Goal: Transaction & Acquisition: Obtain resource

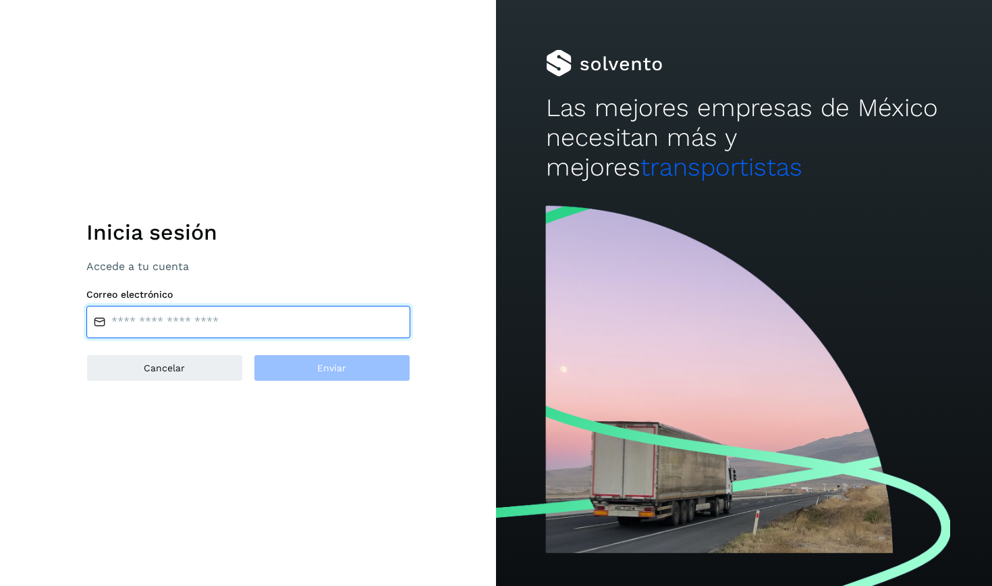
click at [198, 336] on input "email" at bounding box center [248, 322] width 324 height 32
type input "**********"
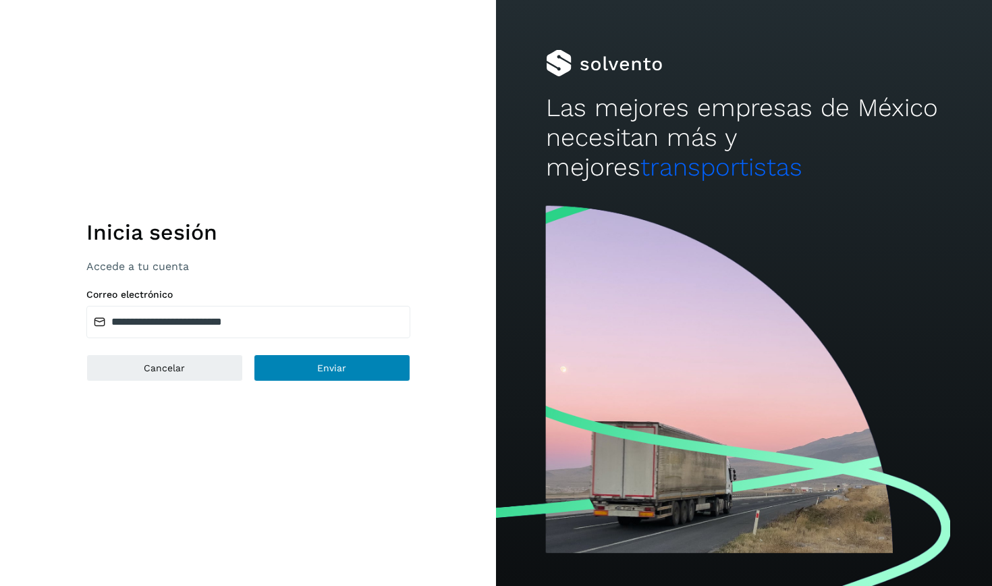
click at [287, 366] on button "Enviar" at bounding box center [332, 367] width 156 height 27
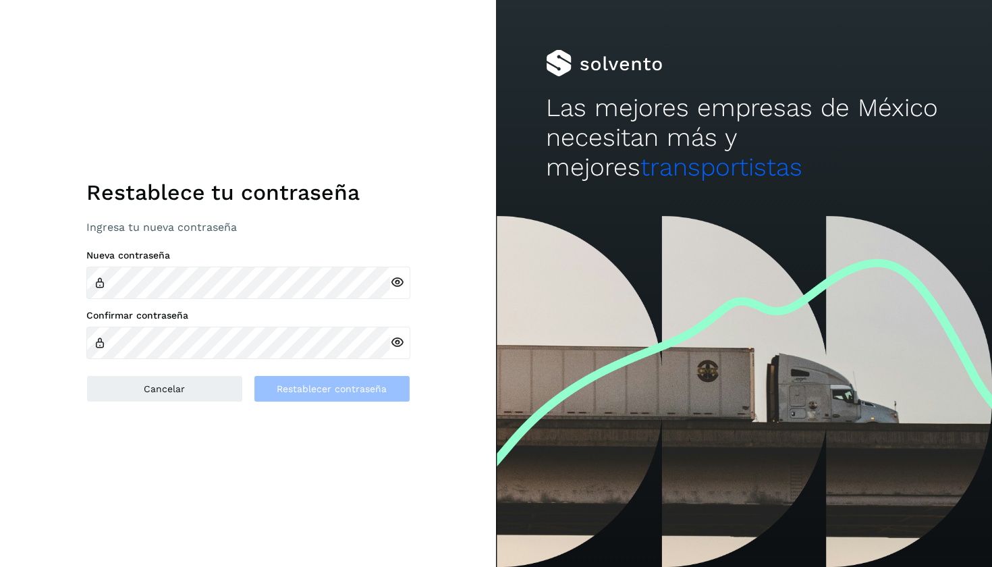
click at [313, 285] on div "Nueva contraseña" at bounding box center [248, 274] width 324 height 49
click at [232, 323] on div "Confirmar contraseña" at bounding box center [248, 334] width 324 height 49
click at [395, 281] on div at bounding box center [400, 282] width 20 height 32
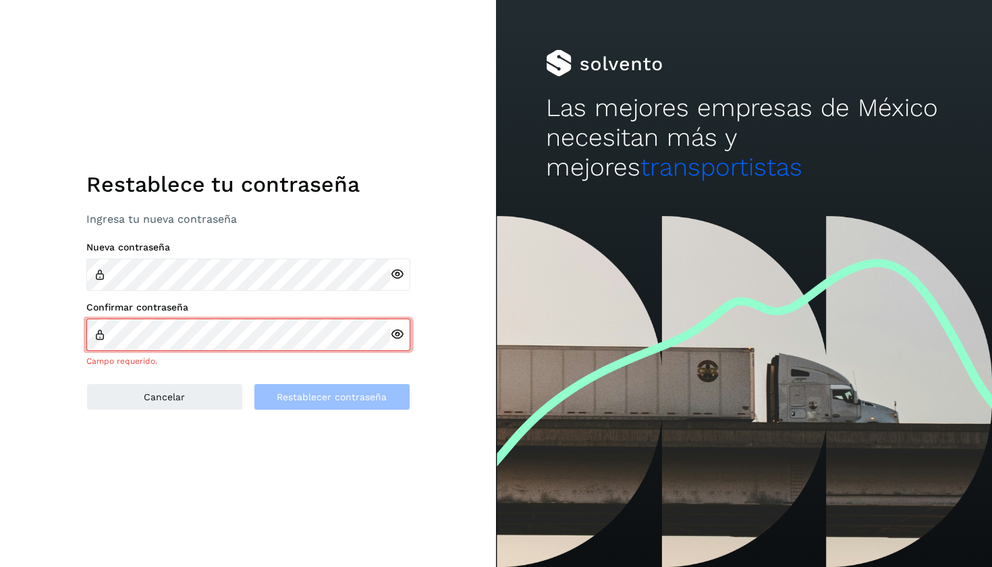
click at [395, 273] on icon at bounding box center [397, 274] width 14 height 14
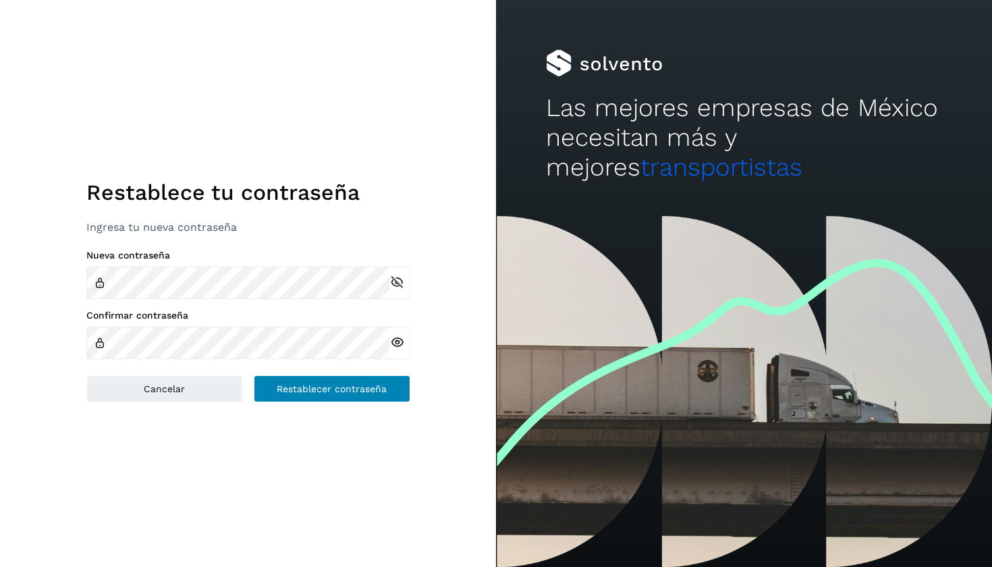
click at [292, 384] on span "Restablecer contraseña" at bounding box center [332, 388] width 110 height 9
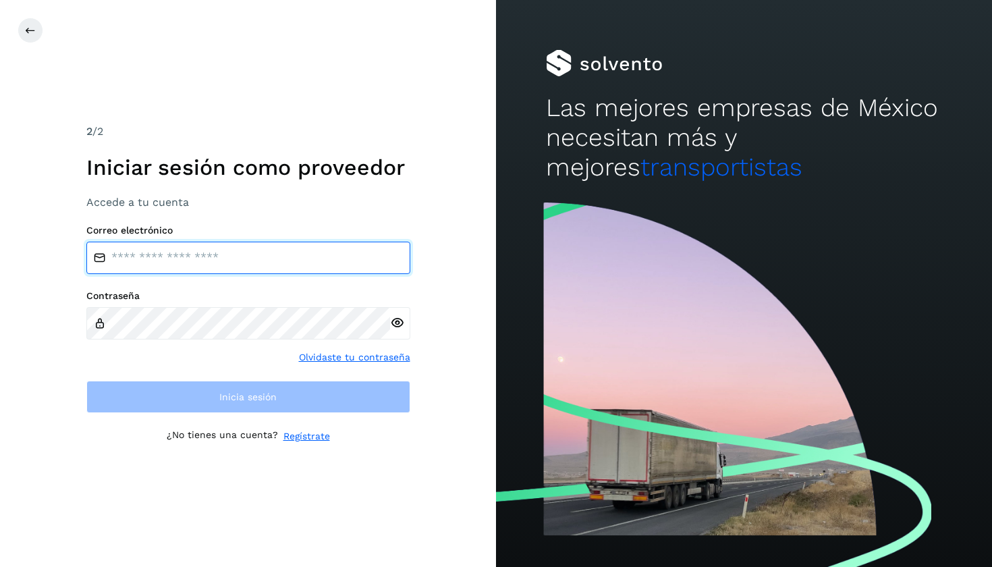
type input "**********"
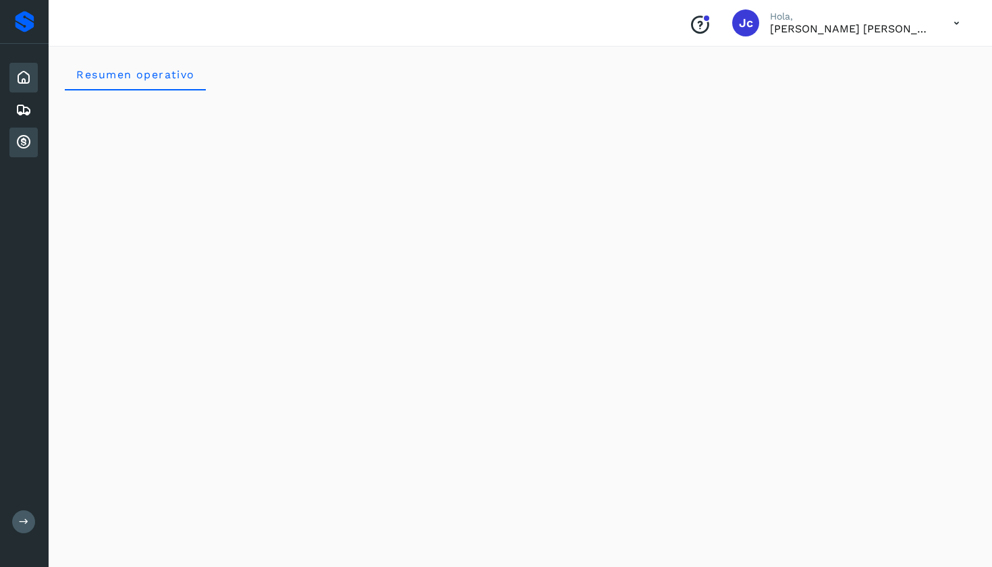
click at [31, 145] on icon at bounding box center [24, 142] width 16 height 16
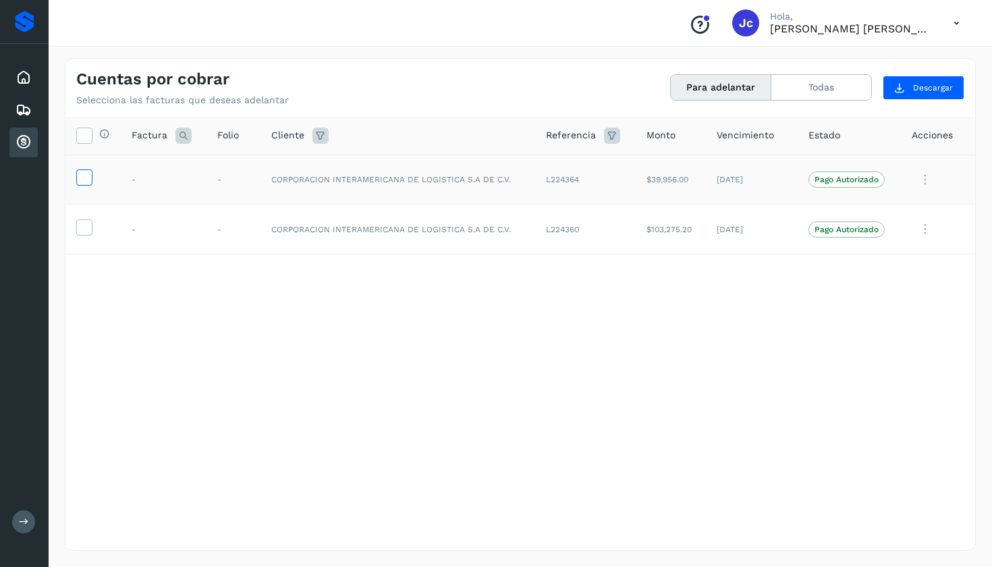
click at [92, 178] on label at bounding box center [84, 177] width 16 height 16
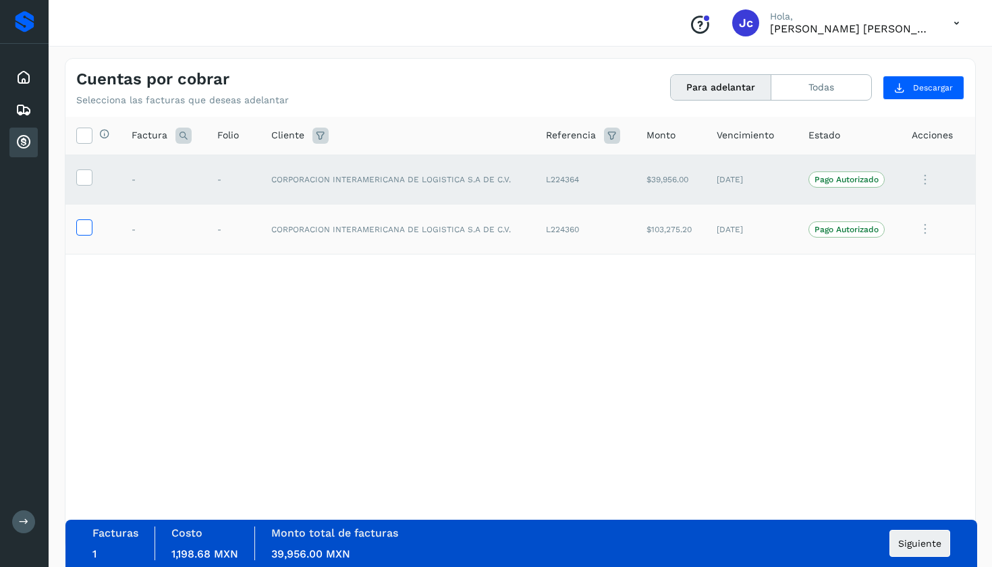
click at [88, 221] on icon at bounding box center [84, 226] width 14 height 14
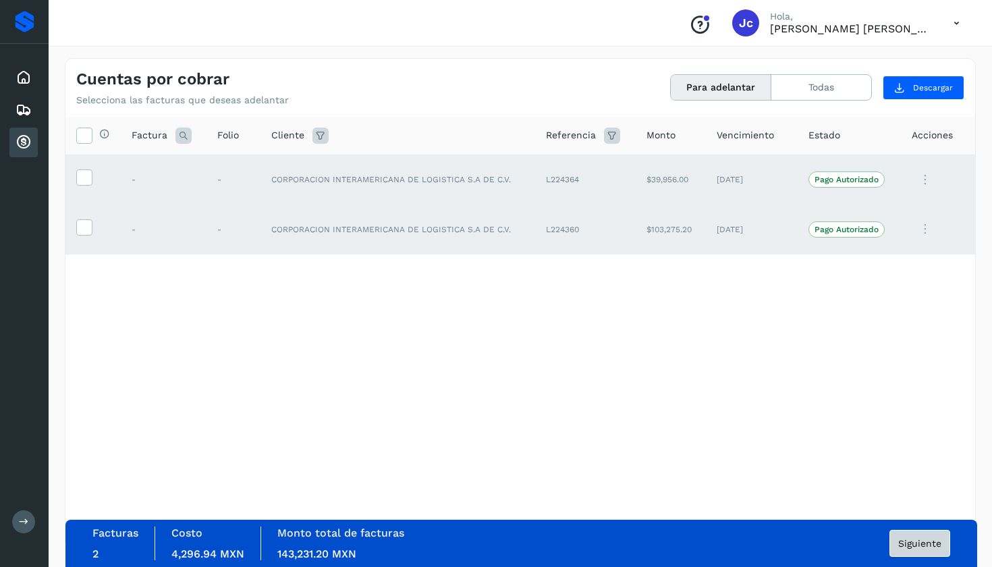
click at [917, 542] on span "Siguiente" at bounding box center [919, 542] width 43 height 9
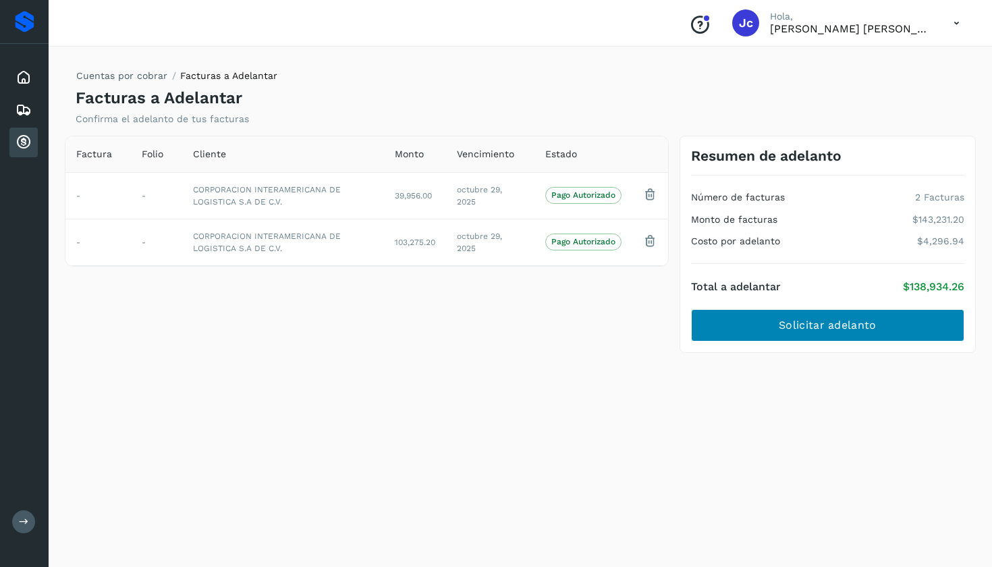
click at [824, 320] on span "Solicitar adelanto" at bounding box center [826, 325] width 97 height 15
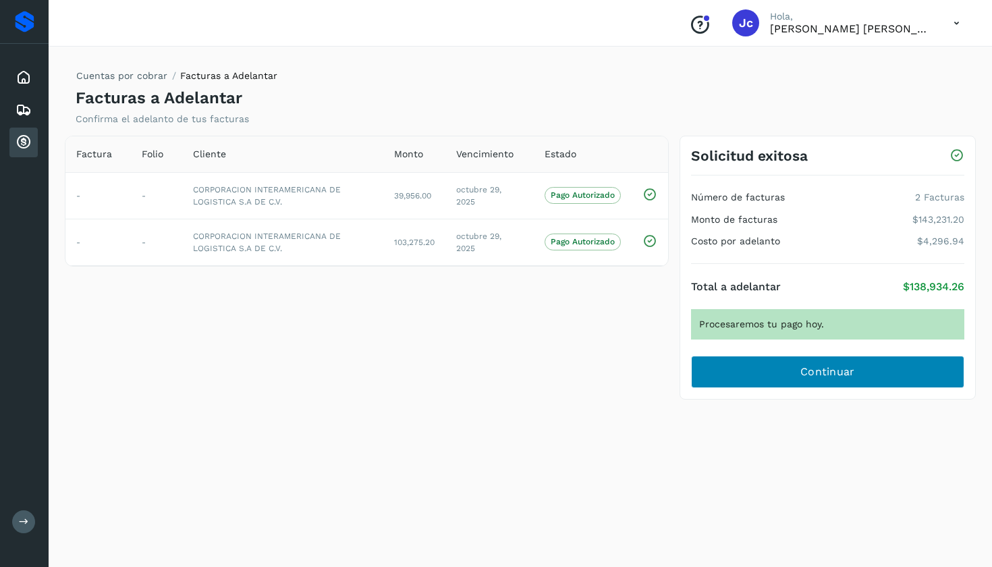
click at [782, 370] on button "Continuar" at bounding box center [827, 371] width 273 height 32
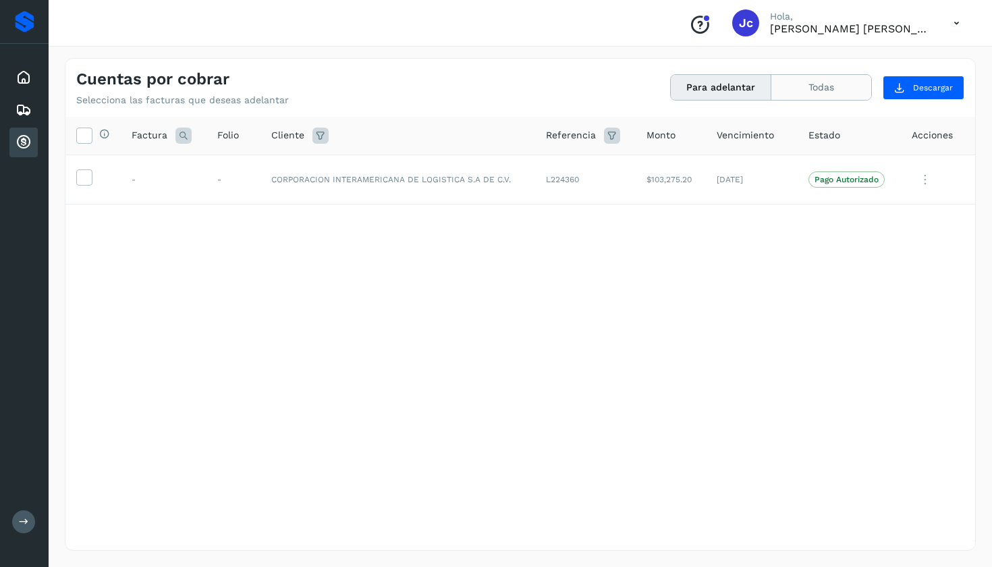
click at [802, 87] on button "Todas" at bounding box center [821, 87] width 100 height 25
